Goal: Check status: Check status

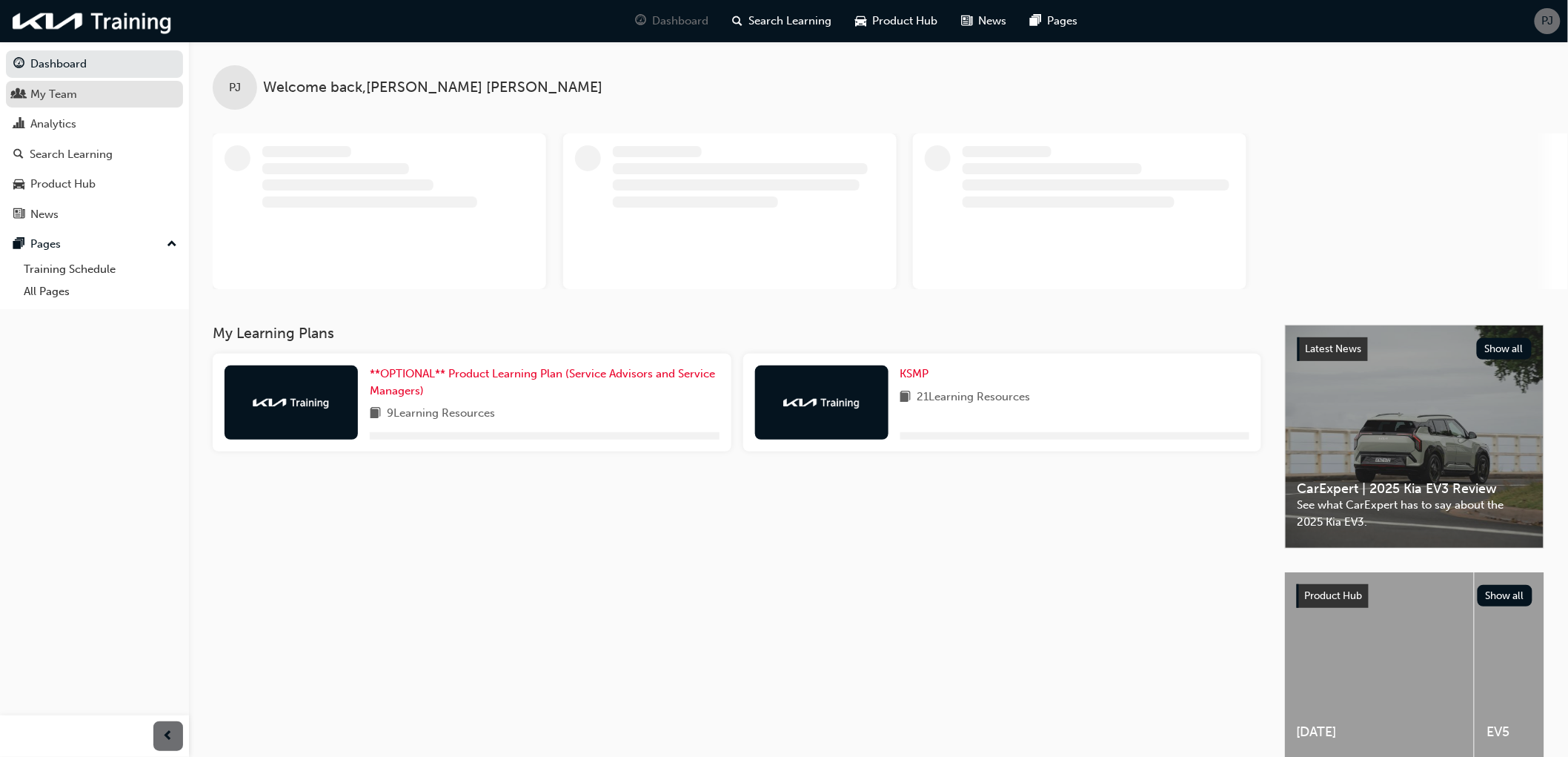
click at [55, 93] on div "My Team" at bounding box center [54, 94] width 47 height 17
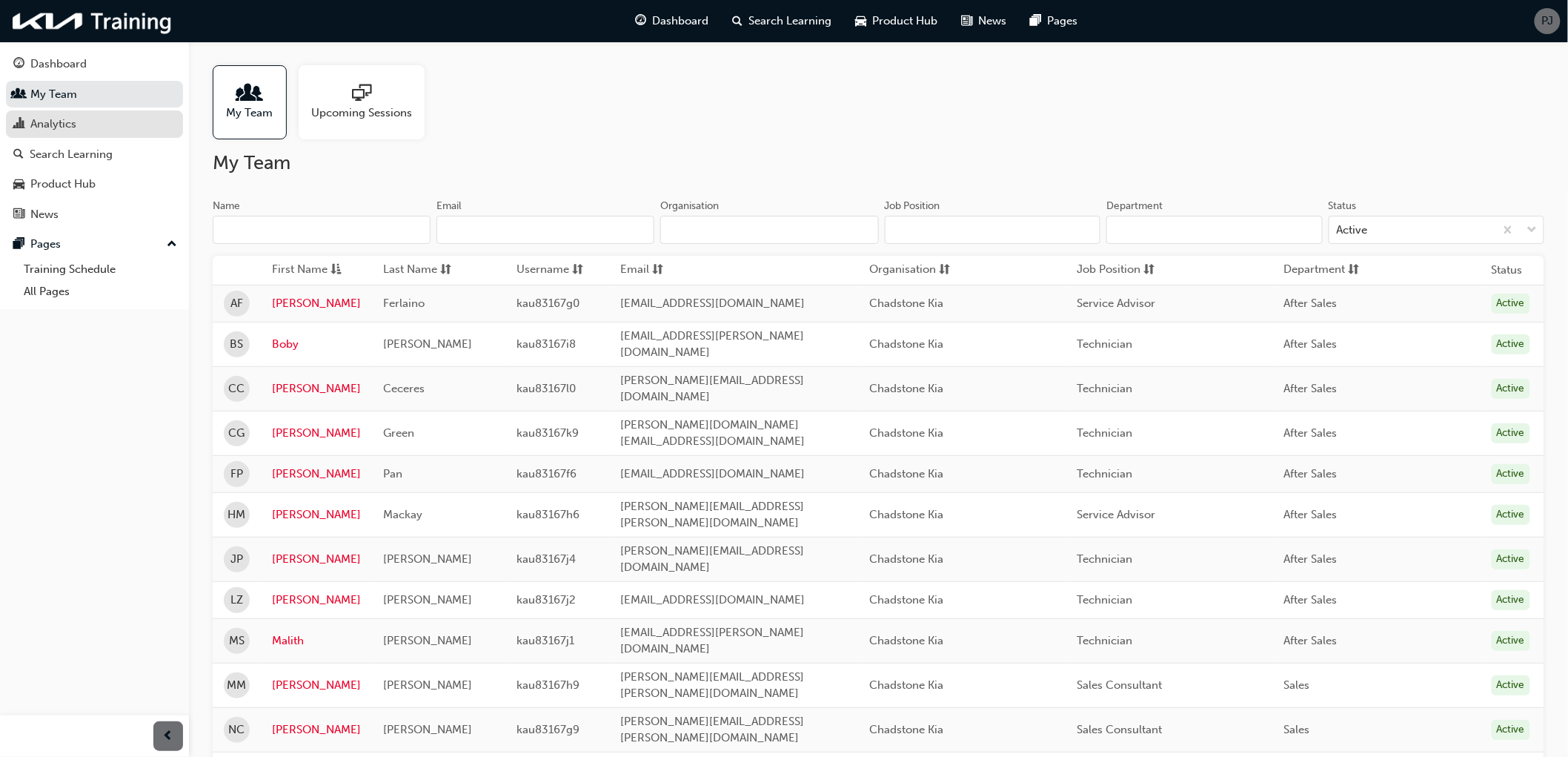
click at [54, 120] on div "Analytics" at bounding box center [53, 124] width 46 height 17
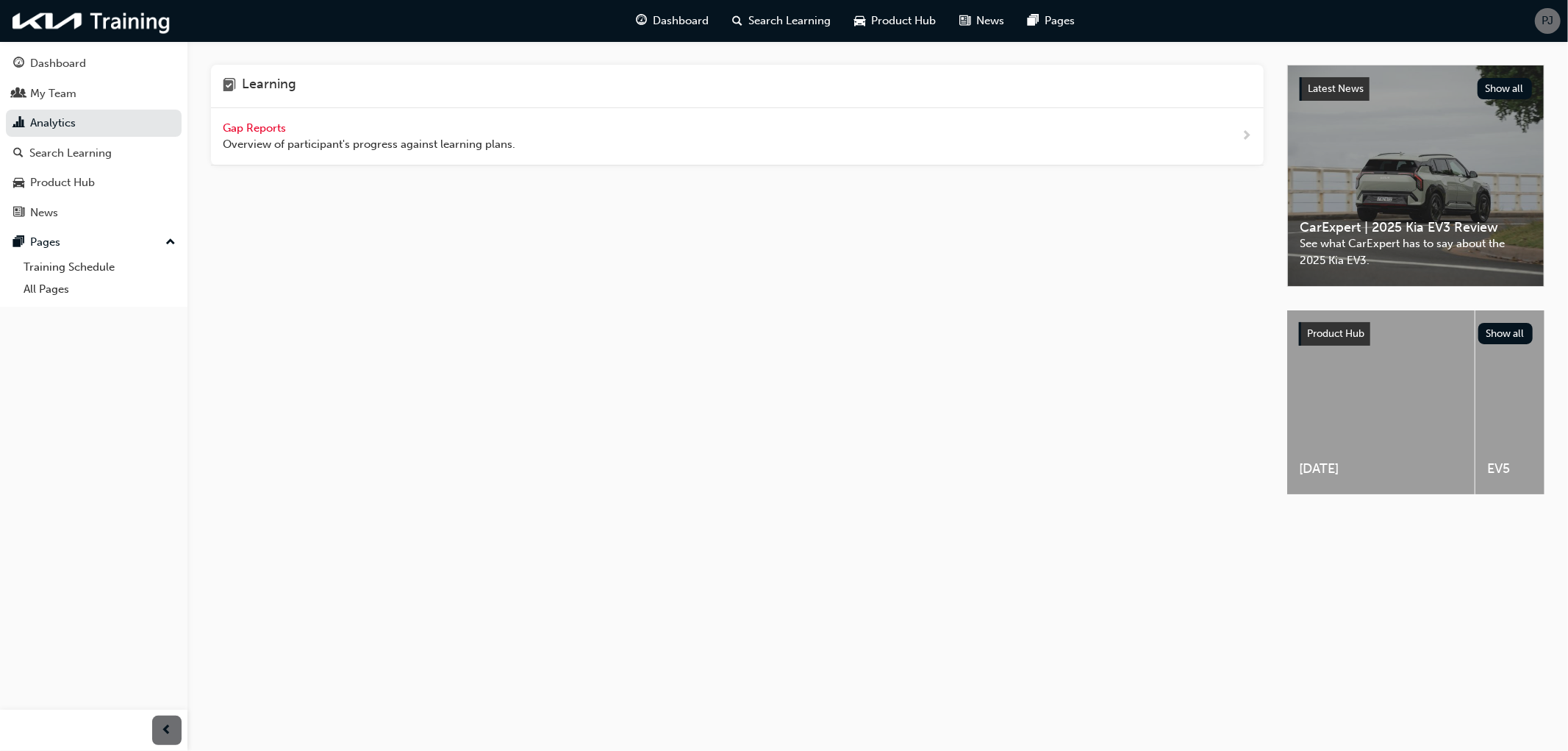
click at [258, 123] on span "Gap Reports" at bounding box center [255, 128] width 66 height 13
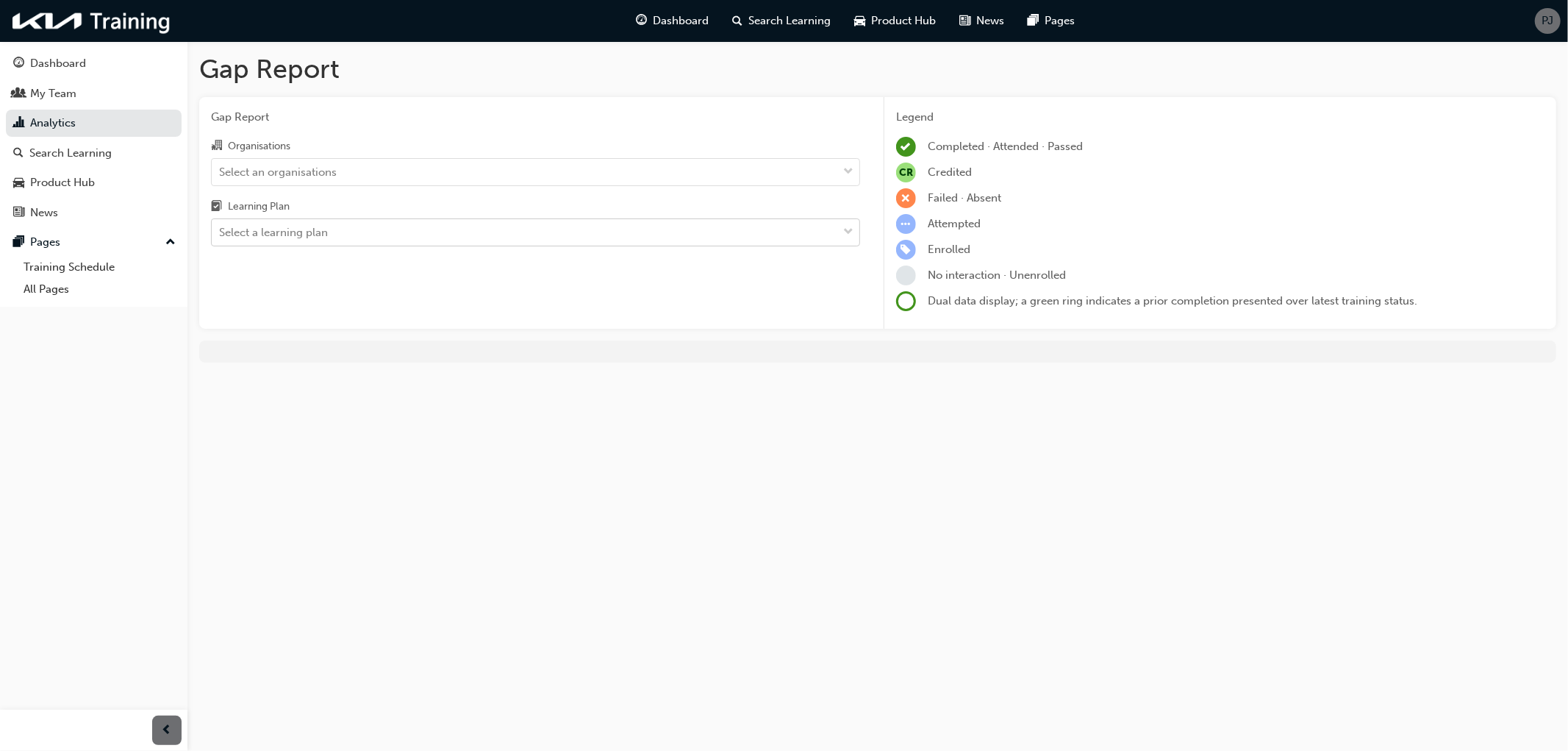
click at [300, 241] on div "Select a learning plan" at bounding box center [273, 233] width 108 height 17
click at [221, 238] on input "Learning Plan Select a learning plan" at bounding box center [220, 231] width 2 height 12
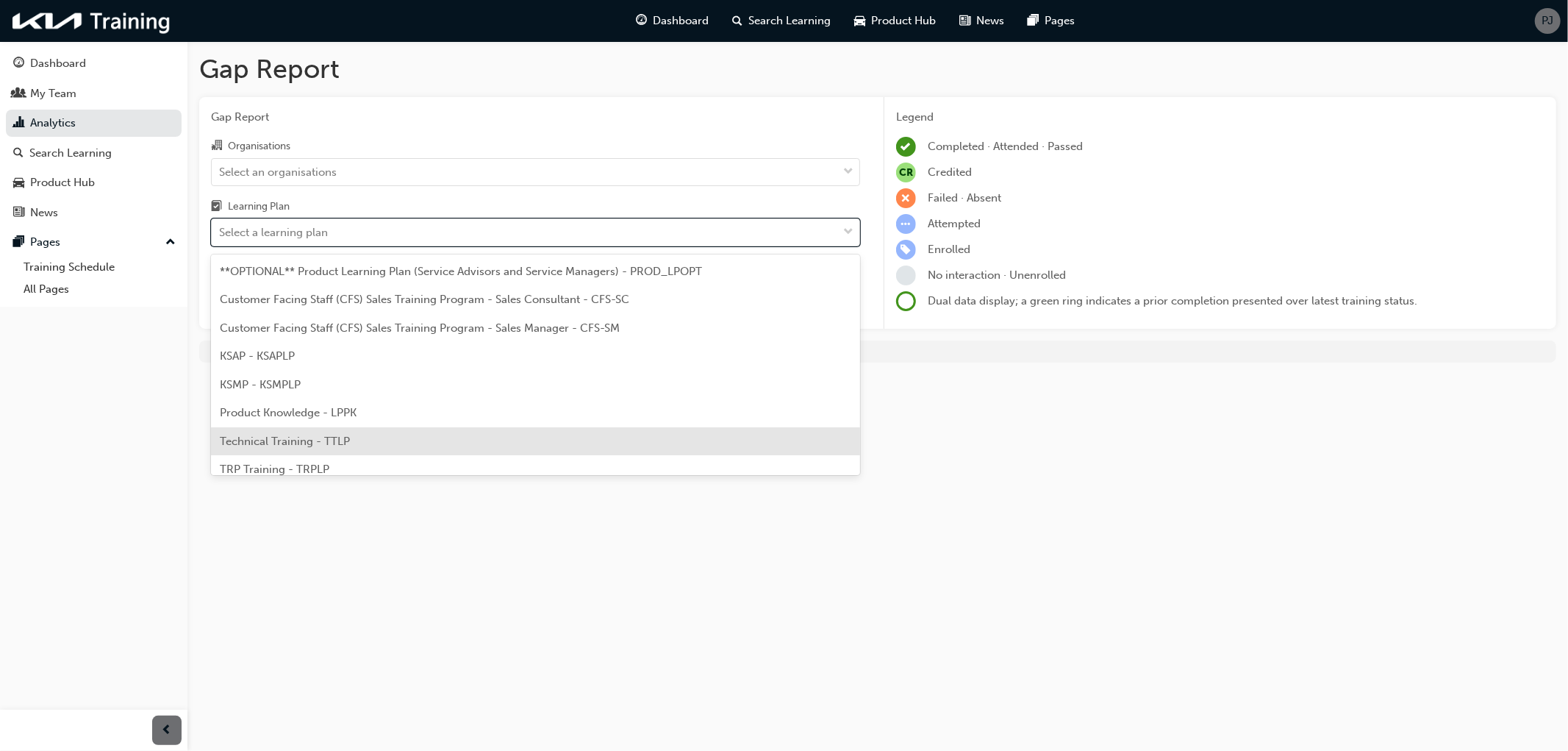
click at [287, 439] on span "Technical Training - TTLP" at bounding box center [285, 441] width 130 height 13
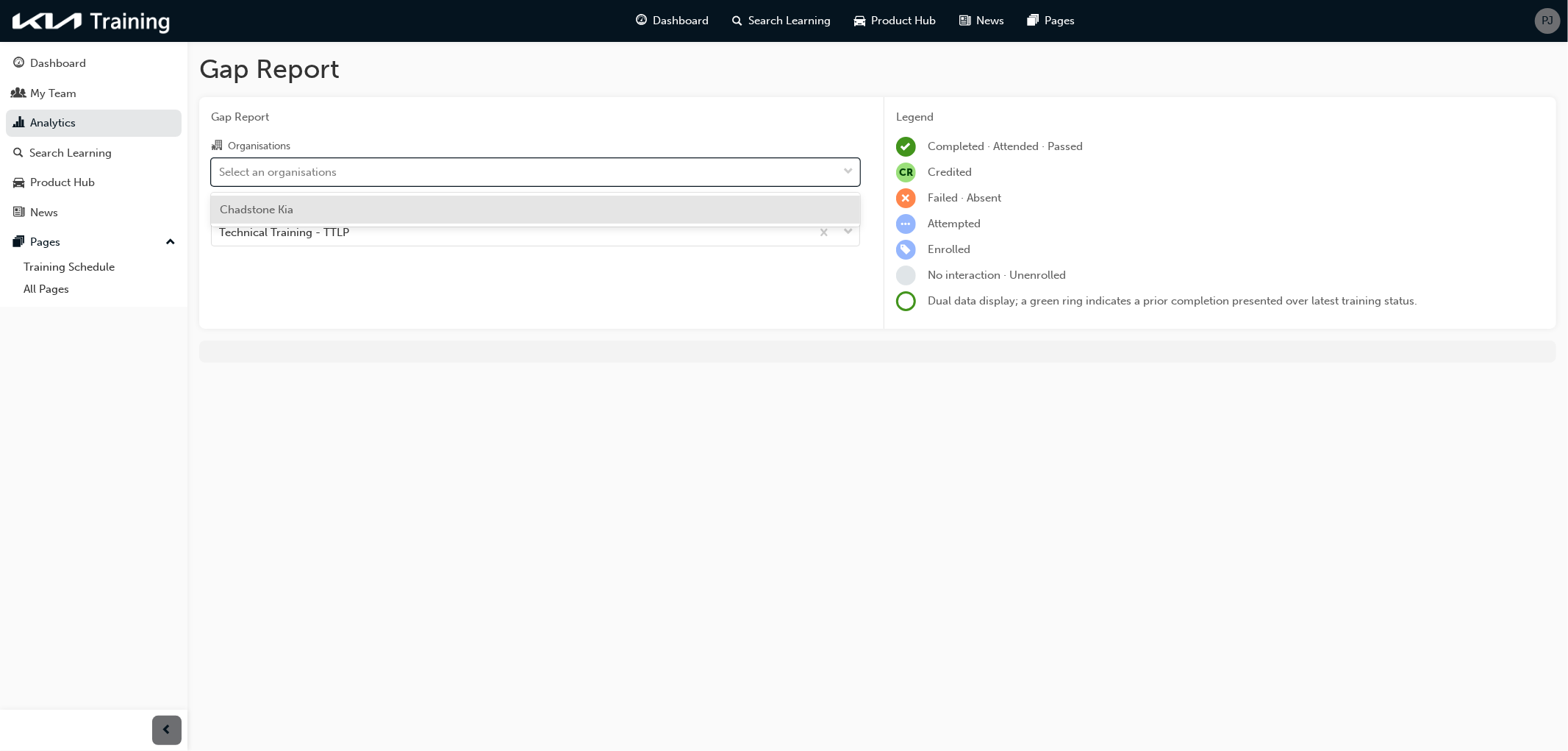
click at [255, 174] on div "Select an organisations" at bounding box center [277, 172] width 118 height 17
click at [221, 174] on input "Organisations option Chadstone Kia focused, 1 of 1. 1 result available. Use Up …" at bounding box center [220, 171] width 2 height 12
click at [256, 208] on span "Chadstone Kia" at bounding box center [256, 210] width 73 height 13
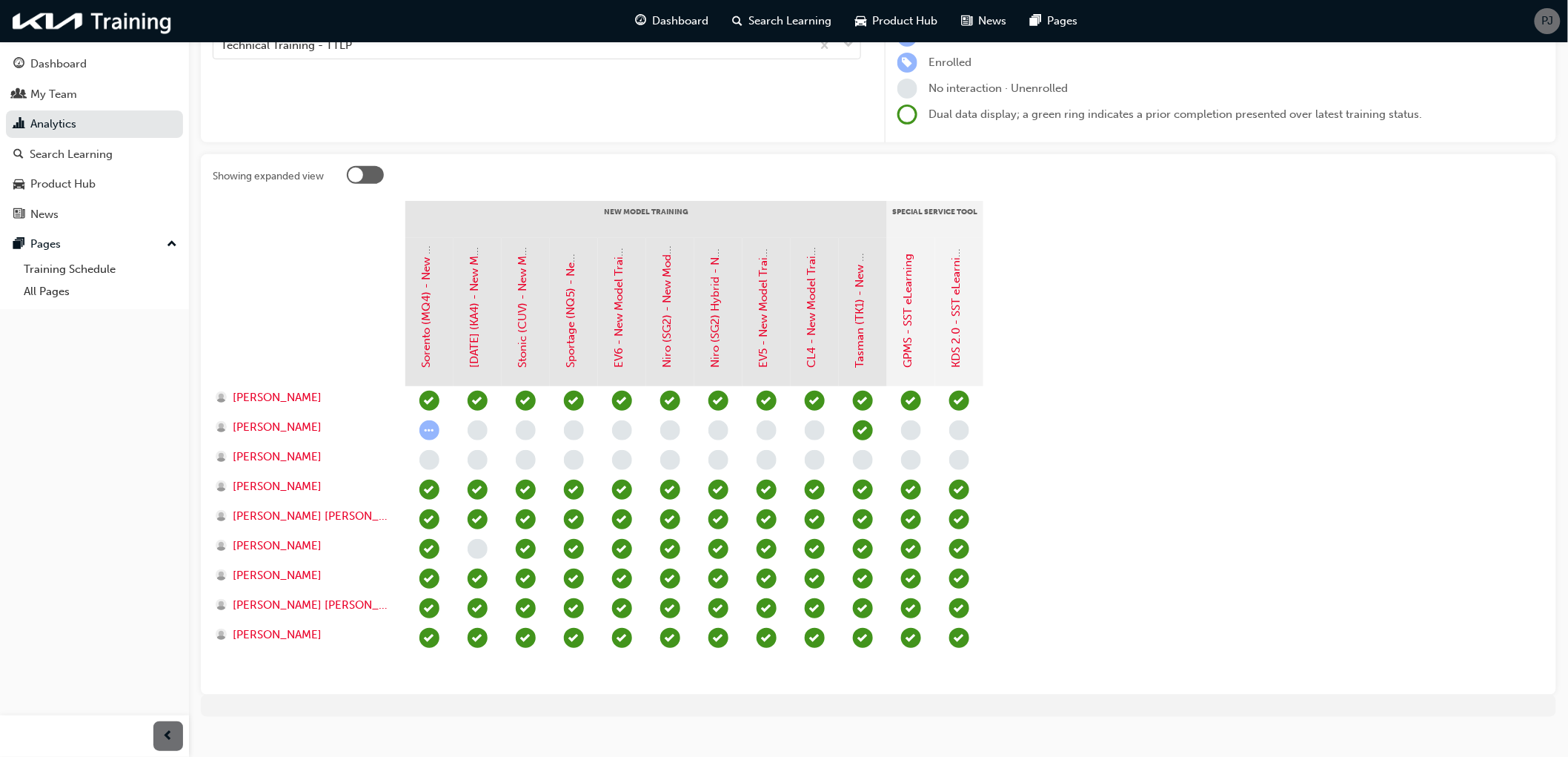
scroll to position [209, 0]
